Goal: Find specific page/section: Find specific page/section

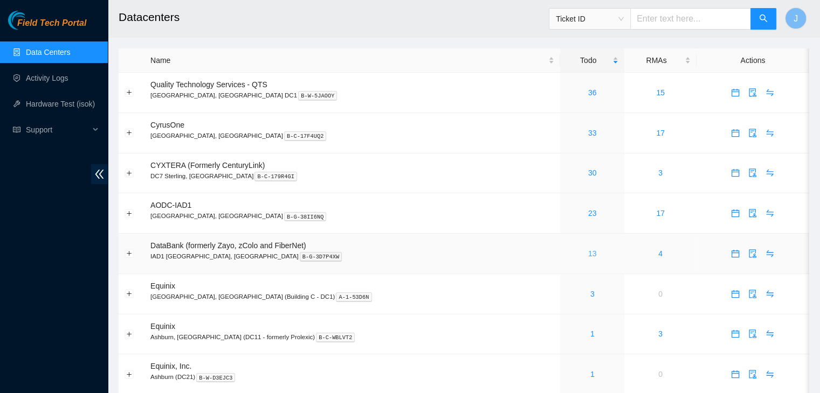
click at [588, 256] on link "13" at bounding box center [592, 253] width 9 height 9
click at [588, 131] on link "33" at bounding box center [592, 133] width 9 height 9
